Goal: Check status: Check status

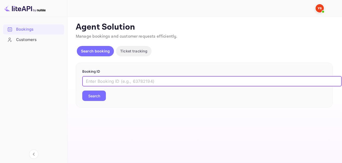
click at [131, 77] on input "text" at bounding box center [212, 81] width 260 height 10
paste input "9386305"
type input "9386305"
click at [93, 102] on div "Booking ID 9386305 ​ Search" at bounding box center [204, 85] width 257 height 45
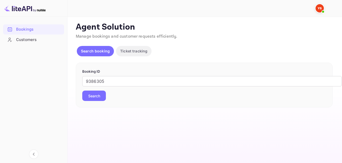
click at [98, 95] on button "Search" at bounding box center [94, 96] width 24 height 10
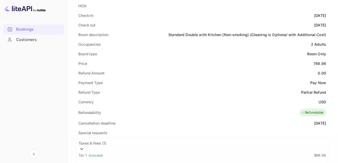
scroll to position [182, 0]
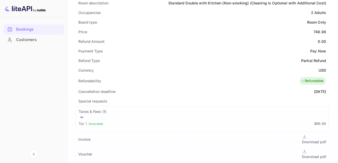
click at [314, 30] on div "748.98" at bounding box center [320, 31] width 12 height 5
copy div "748.98"
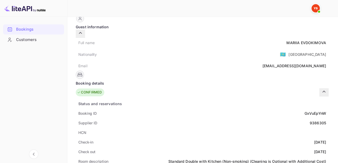
scroll to position [0, 0]
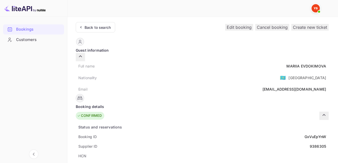
drag, startPoint x: 250, startPoint y: 71, endPoint x: 237, endPoint y: 71, distance: 12.5
copy span "9386305"
click at [105, 28] on div "Back to search" at bounding box center [98, 27] width 26 height 5
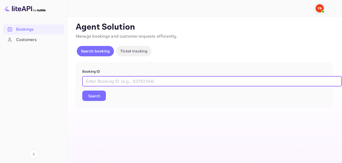
click at [119, 81] on input "text" at bounding box center [212, 81] width 260 height 10
paste input "9384436"
type input "9384436"
click at [101, 98] on button "Search" at bounding box center [94, 96] width 24 height 10
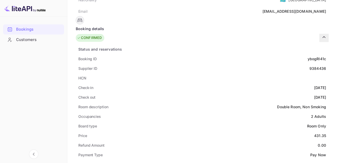
scroll to position [130, 0]
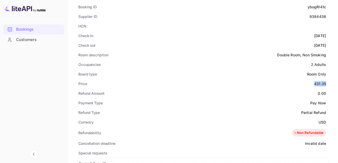
drag, startPoint x: 184, startPoint y: 76, endPoint x: 198, endPoint y: 77, distance: 14.0
click at [198, 77] on div "Status and reservations Booking ID ybogRI41c Supplier ID 9384436 HCN Check-in […" at bounding box center [202, 151] width 253 height 318
copy div "431.35"
